Goal: Task Accomplishment & Management: Manage account settings

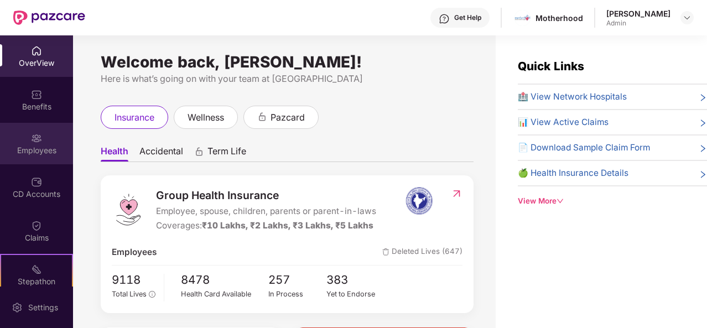
click at [28, 150] on div "Employees" at bounding box center [36, 150] width 73 height 11
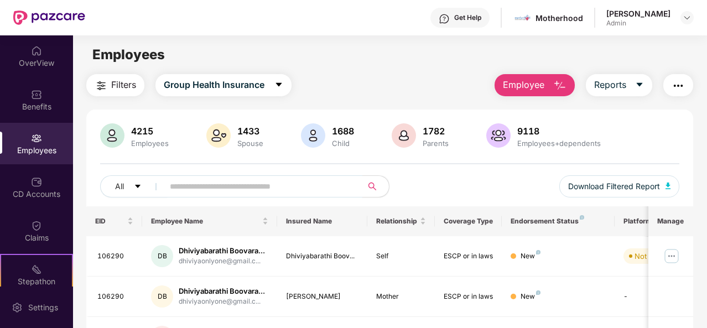
click at [307, 188] on input "text" at bounding box center [258, 186] width 177 height 17
type input "*********"
click at [673, 260] on img at bounding box center [671, 256] width 18 height 18
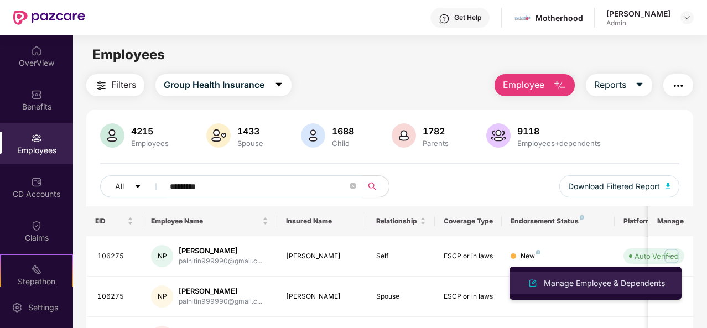
click at [600, 288] on div "Manage Employee & Dependents" at bounding box center [603, 283] width 125 height 12
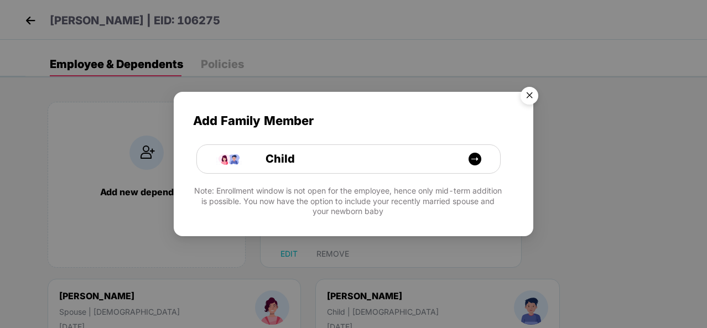
click at [535, 106] on img "Close" at bounding box center [529, 97] width 31 height 31
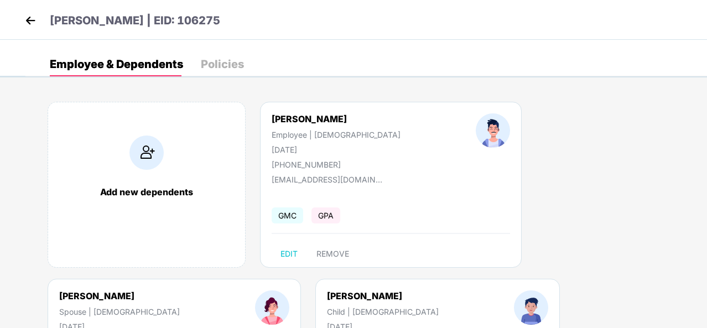
click at [427, 287] on div "Add new dependents [PERSON_NAME] Employee | [DEMOGRAPHIC_DATA] [DATE] [PHONE_NU…" at bounding box center [365, 278] width 681 height 387
